Goal: Check status

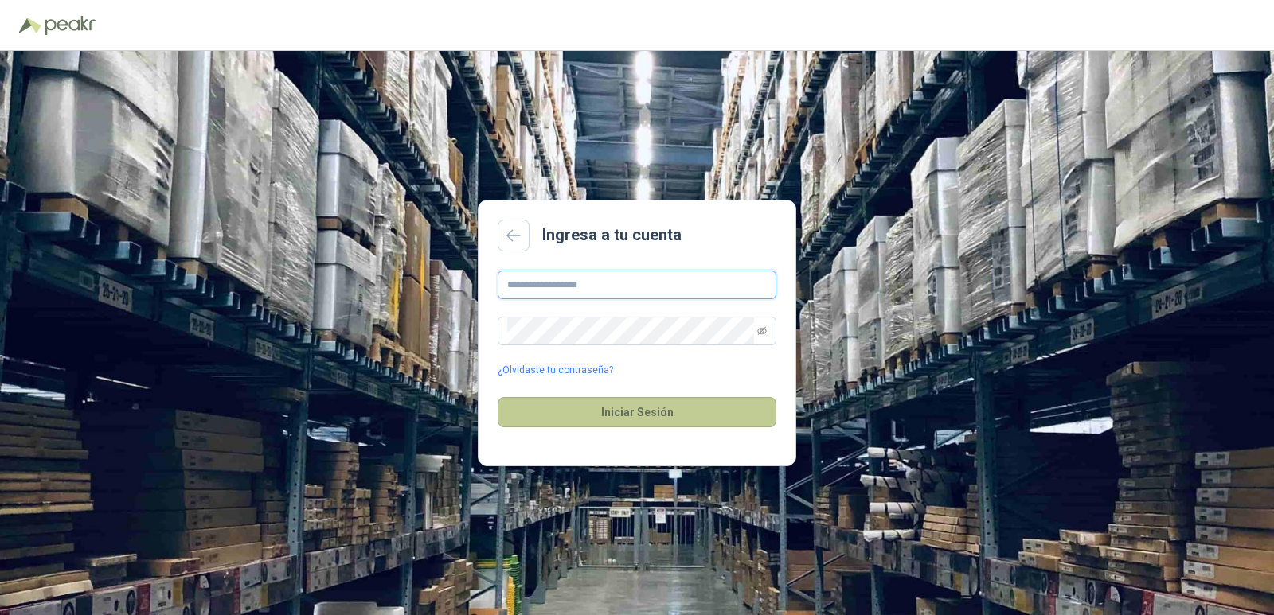
type input "**********"
click at [684, 407] on button "Iniciar Sesión" at bounding box center [637, 412] width 279 height 30
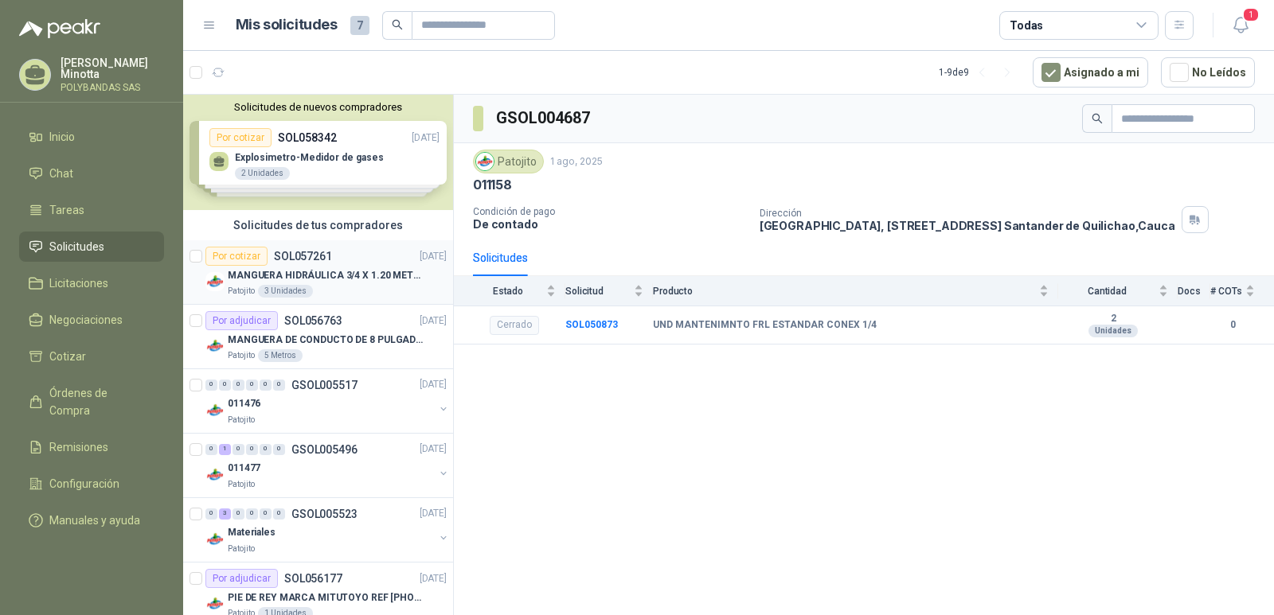
click at [267, 278] on p "MANGUERA HIDRÁULICA 3/4 X 1.20 METROS DE LONGITUD HR-HR-ACOPLADA" at bounding box center [327, 275] width 198 height 15
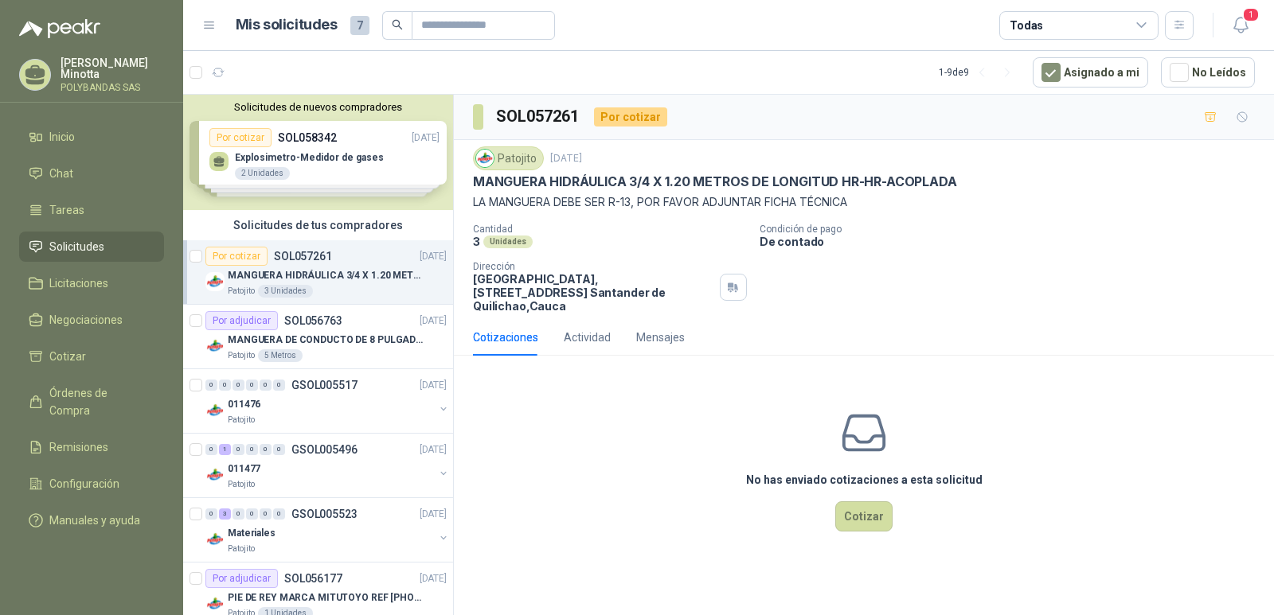
click at [1043, 322] on div "Cotizaciones Actividad Mensajes" at bounding box center [864, 337] width 782 height 37
